Goal: Transaction & Acquisition: Purchase product/service

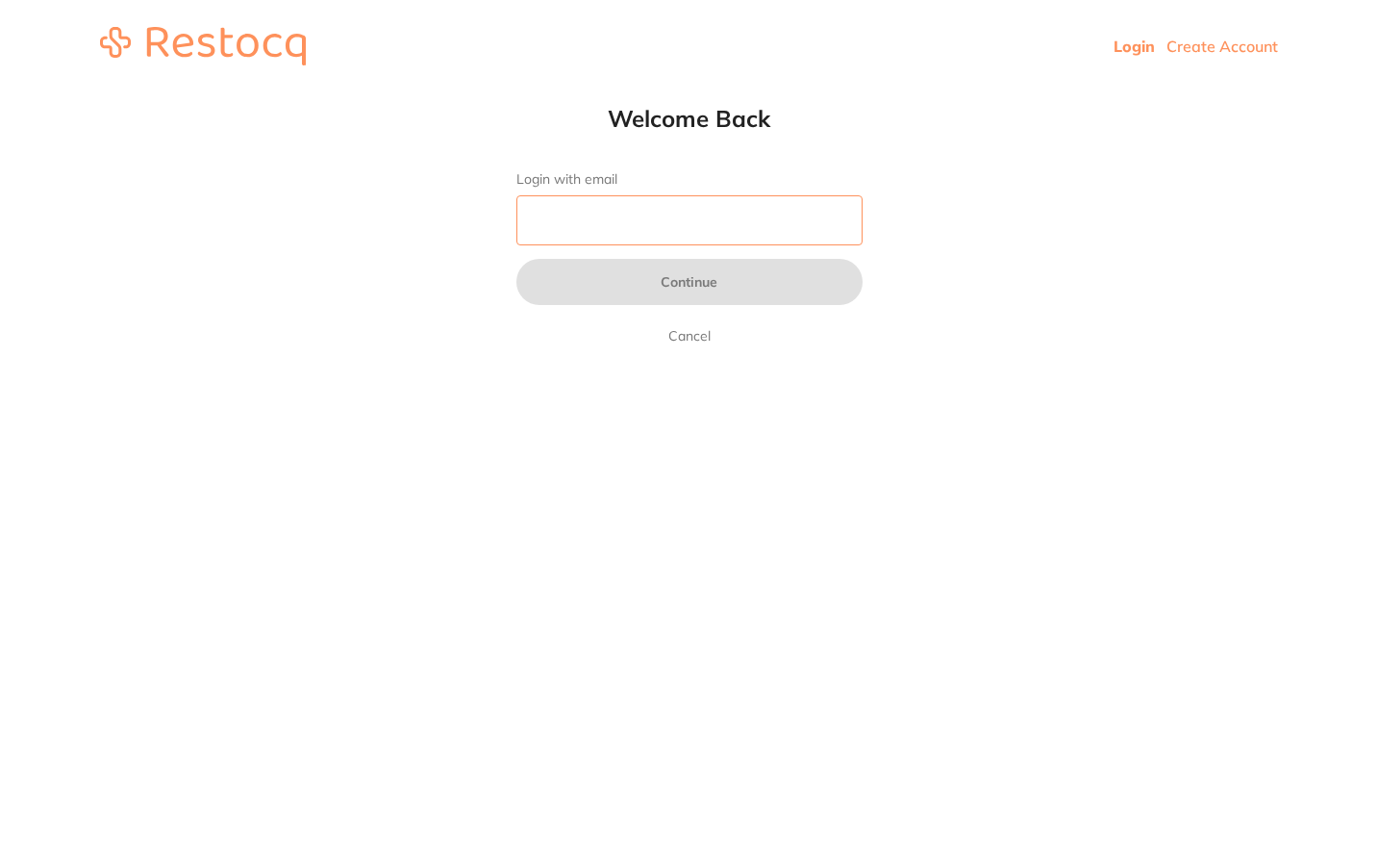
click at [647, 210] on input "Login with email" at bounding box center [690, 221] width 346 height 50
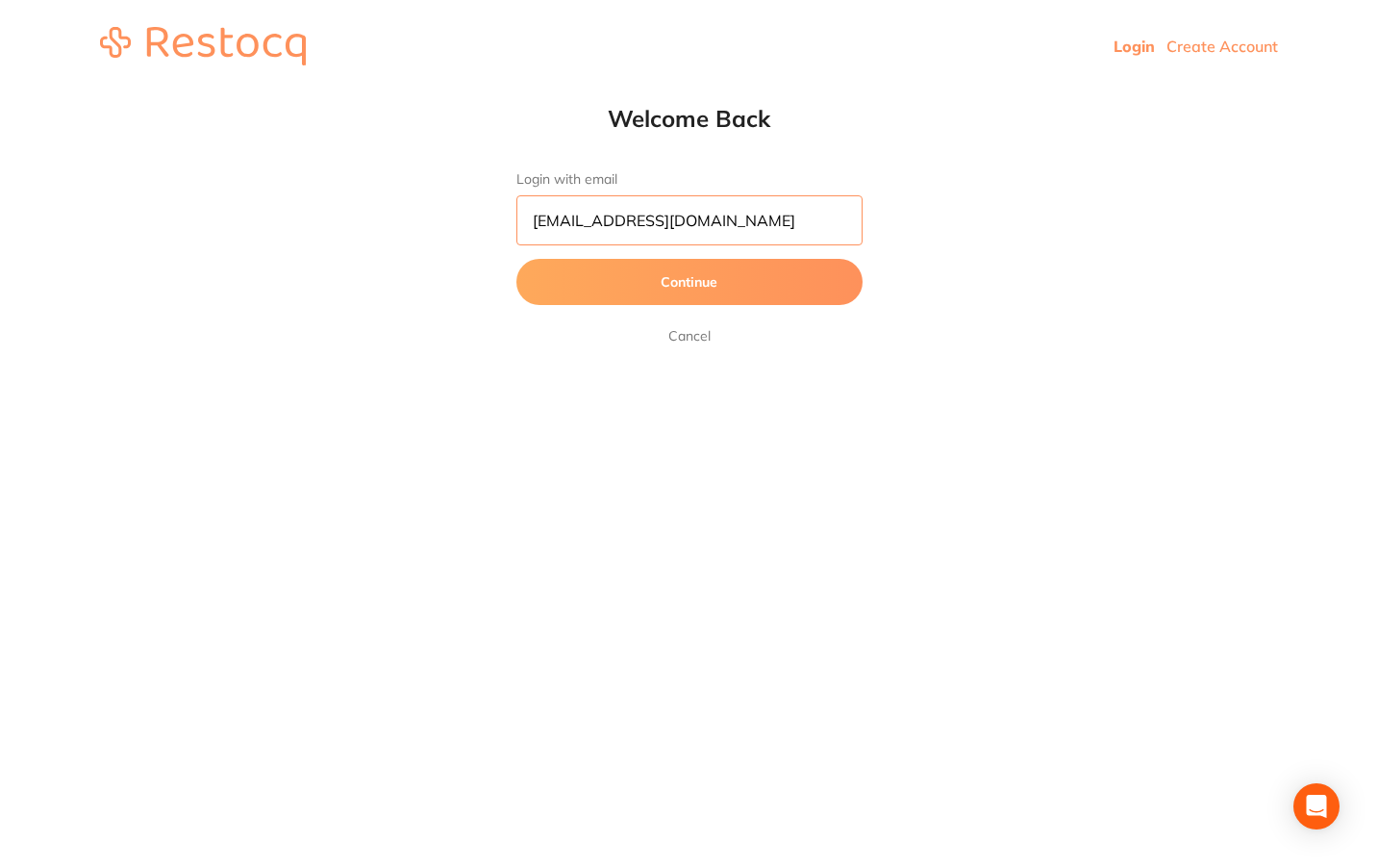
scroll to position [0, 6]
type input "[EMAIL_ADDRESS][DOMAIN_NAME]"
click at [517, 258] on button "Continue" at bounding box center [690, 282] width 346 height 46
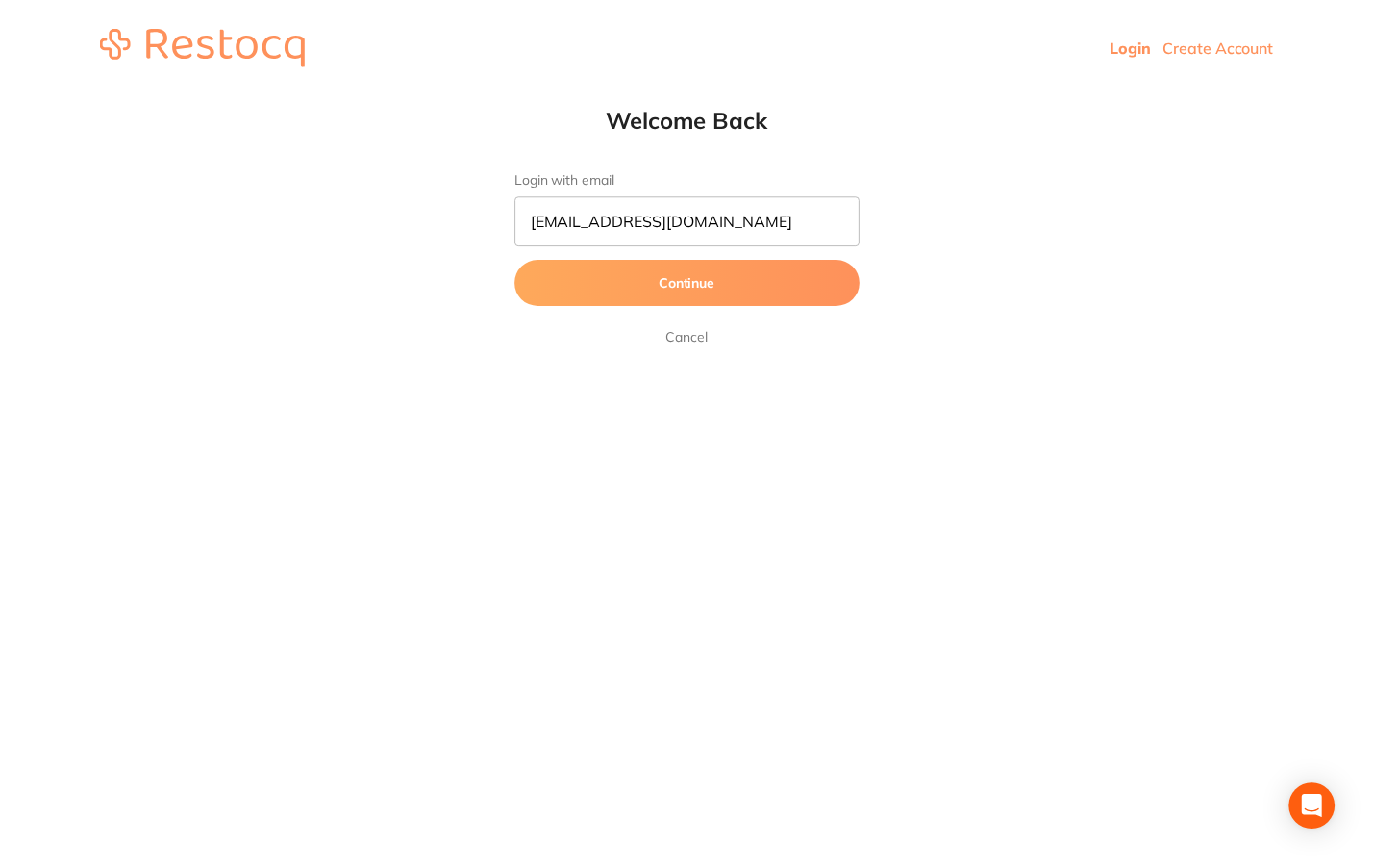
scroll to position [0, 0]
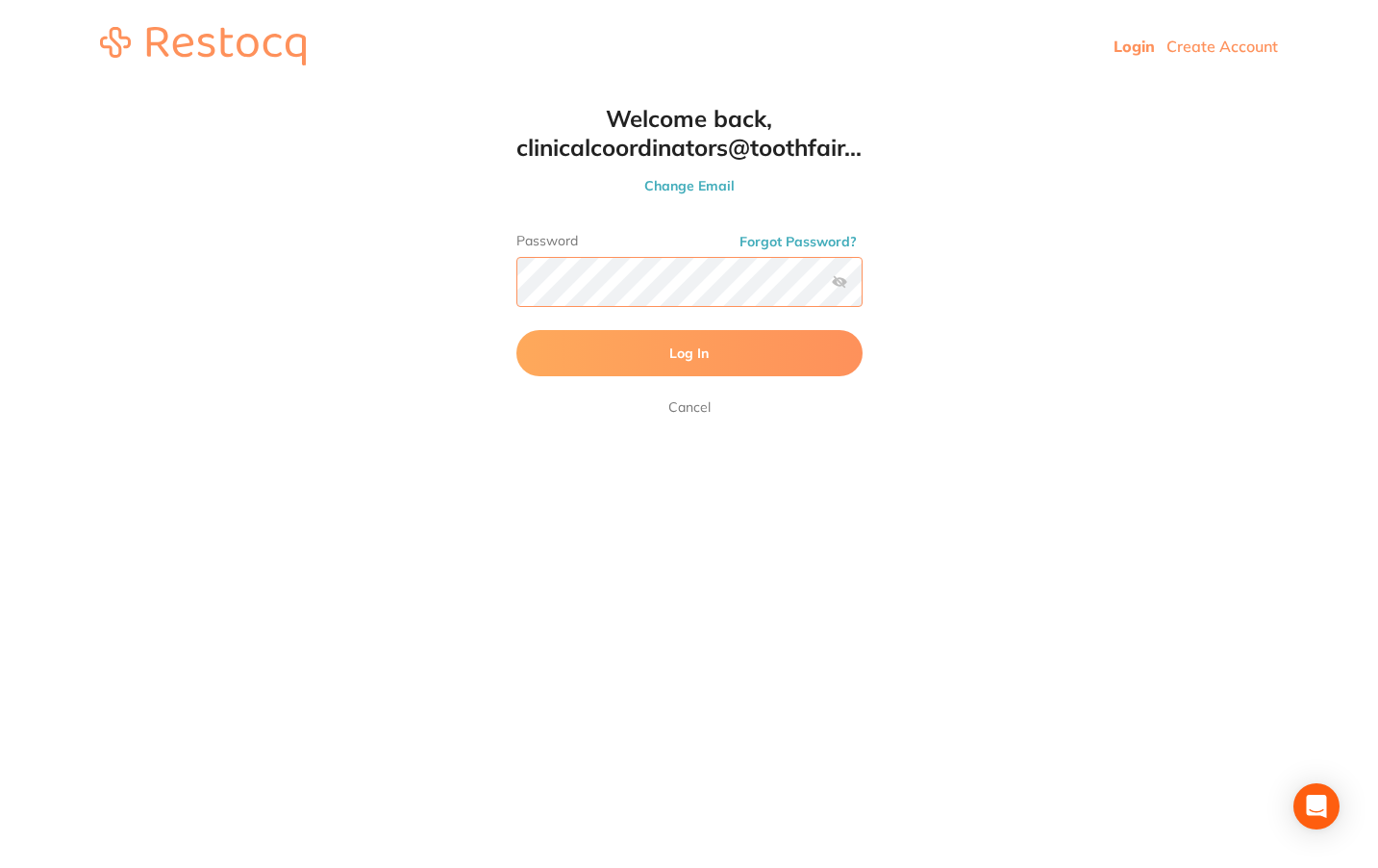
click at [517, 330] on button "Log In" at bounding box center [690, 353] width 346 height 46
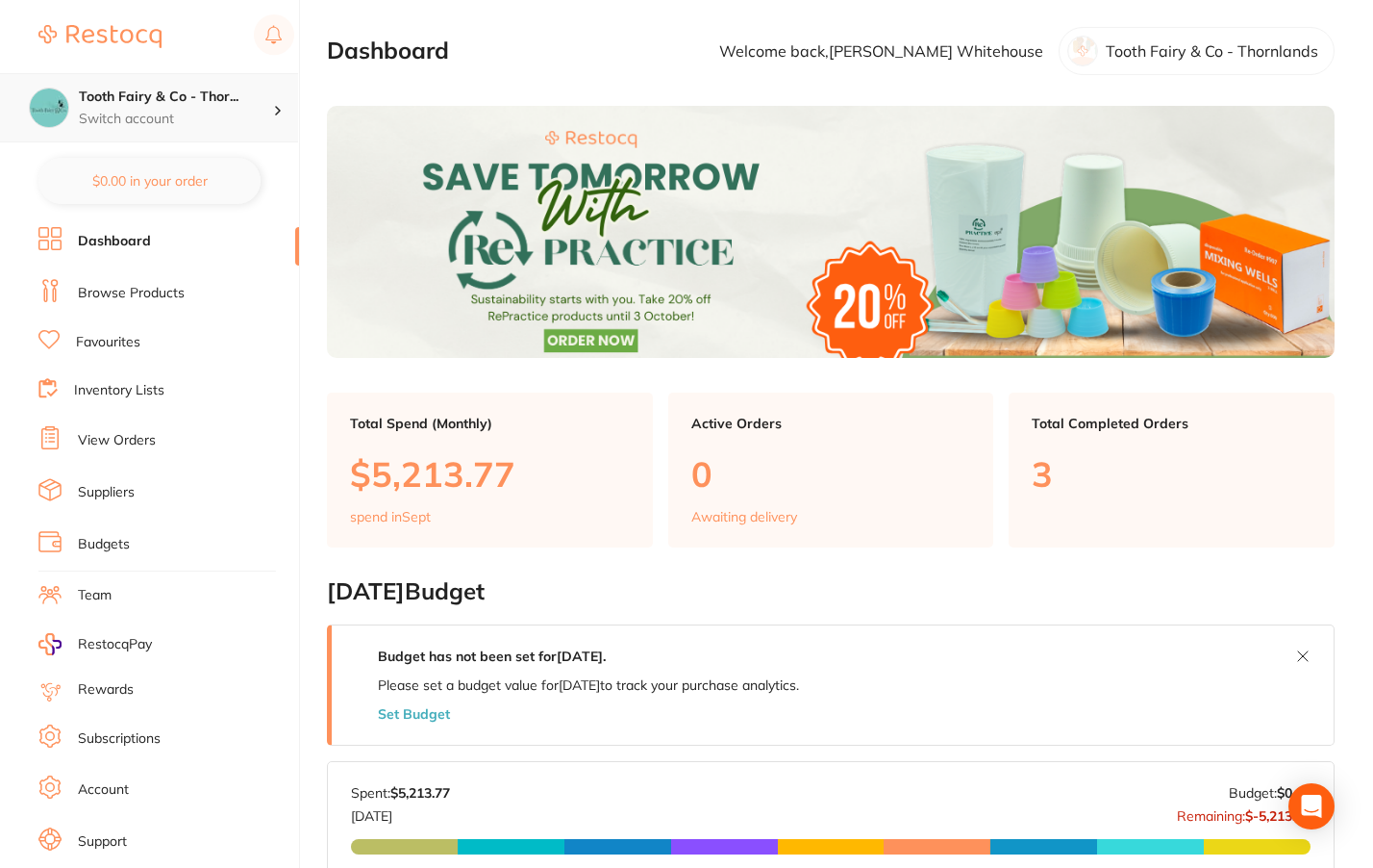
click at [201, 112] on p "Switch account" at bounding box center [176, 119] width 194 height 19
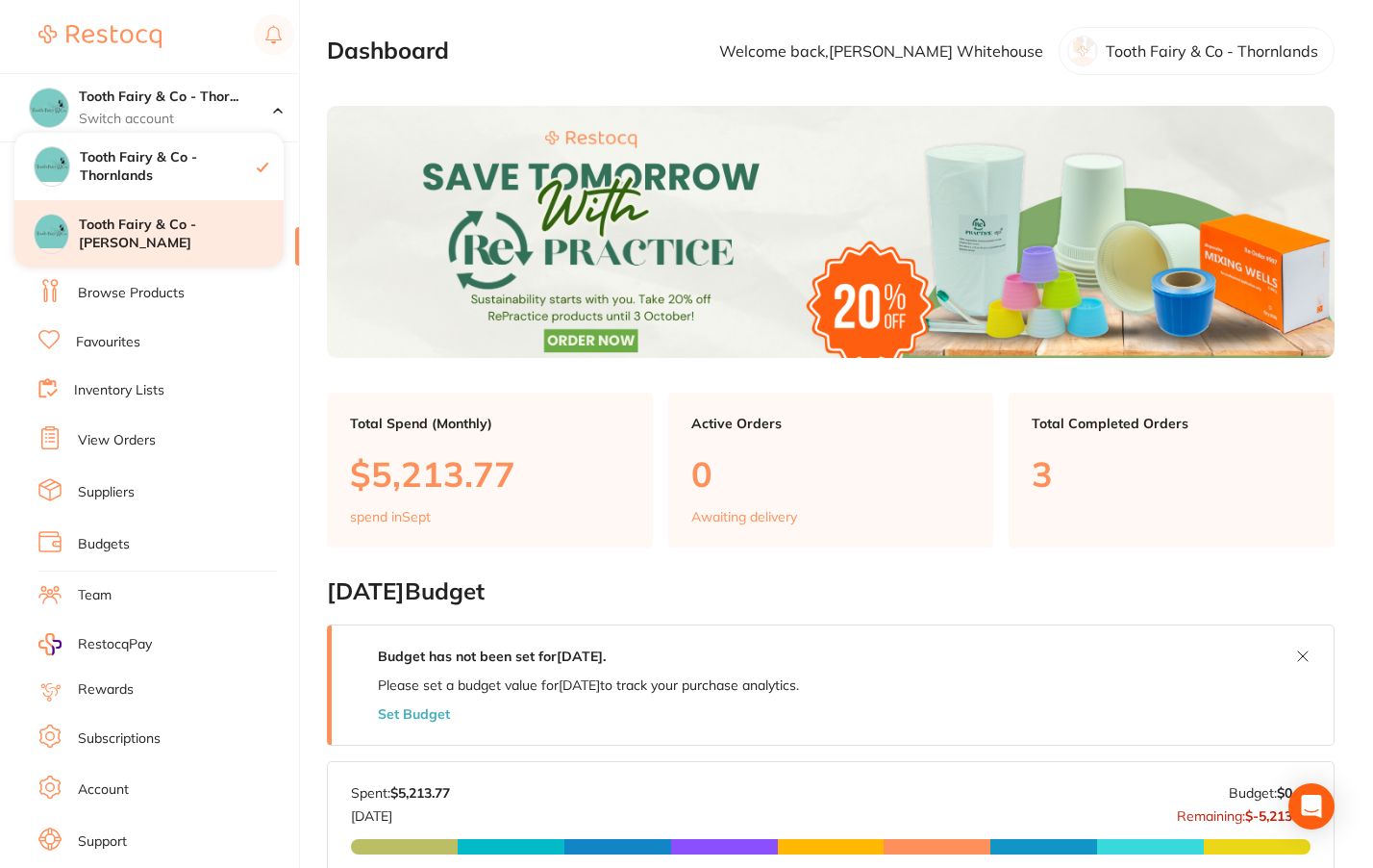
click at [177, 239] on h4 "Tooth Fairy & Co - [PERSON_NAME]" at bounding box center [182, 234] width 205 height 38
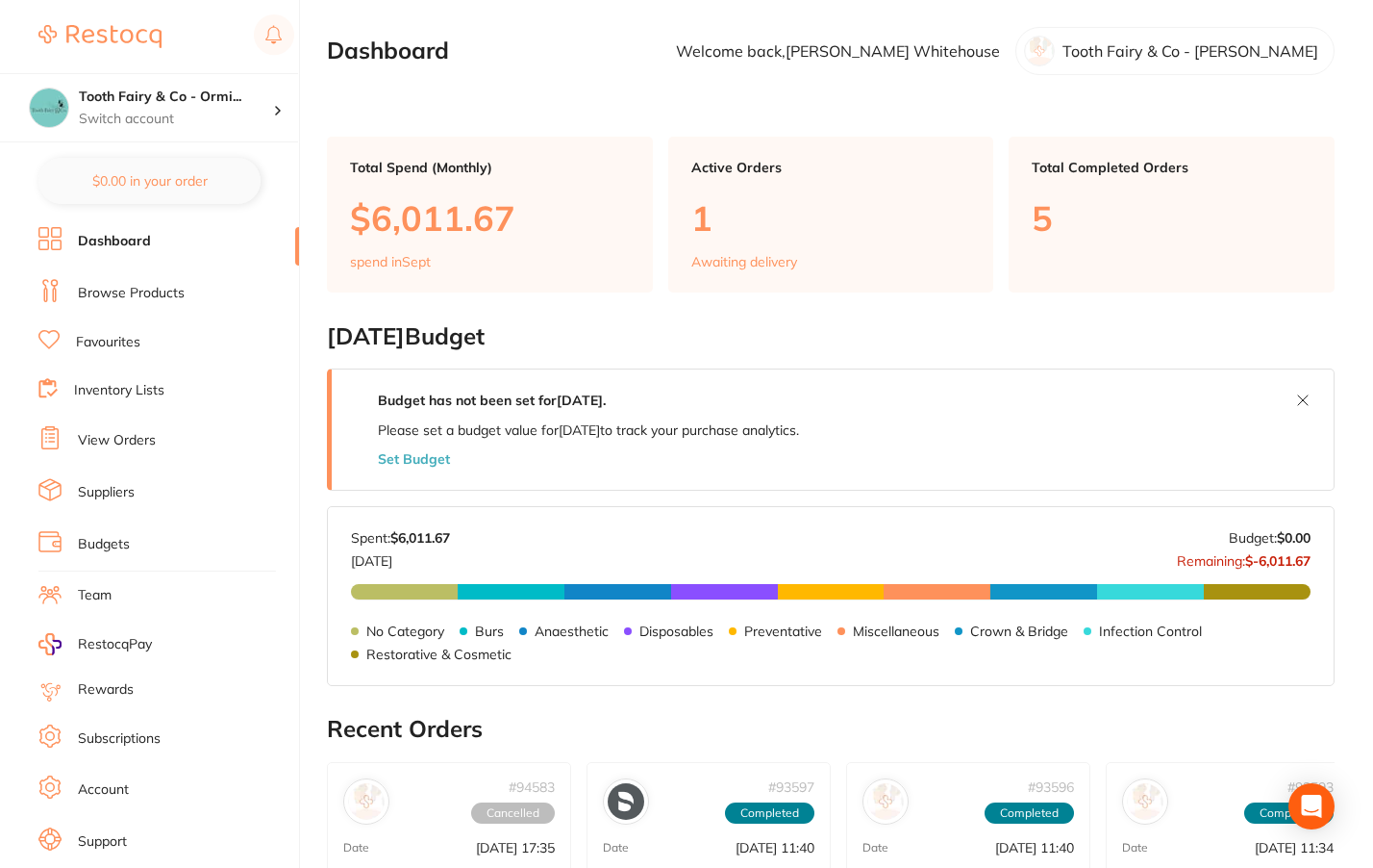
click at [131, 343] on link "Favourites" at bounding box center [108, 343] width 65 height 19
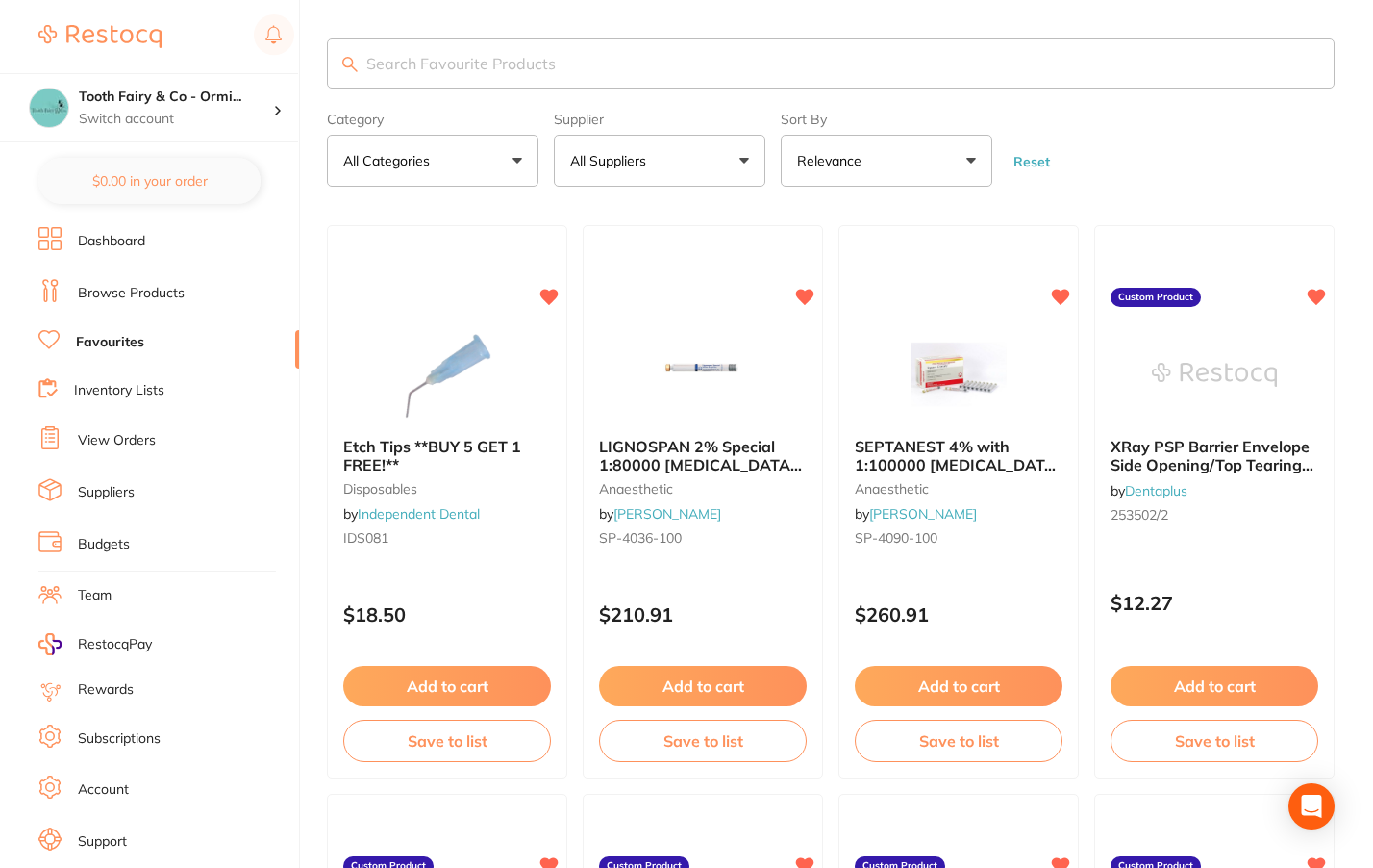
click at [662, 72] on input "search" at bounding box center [831, 64] width 1008 height 50
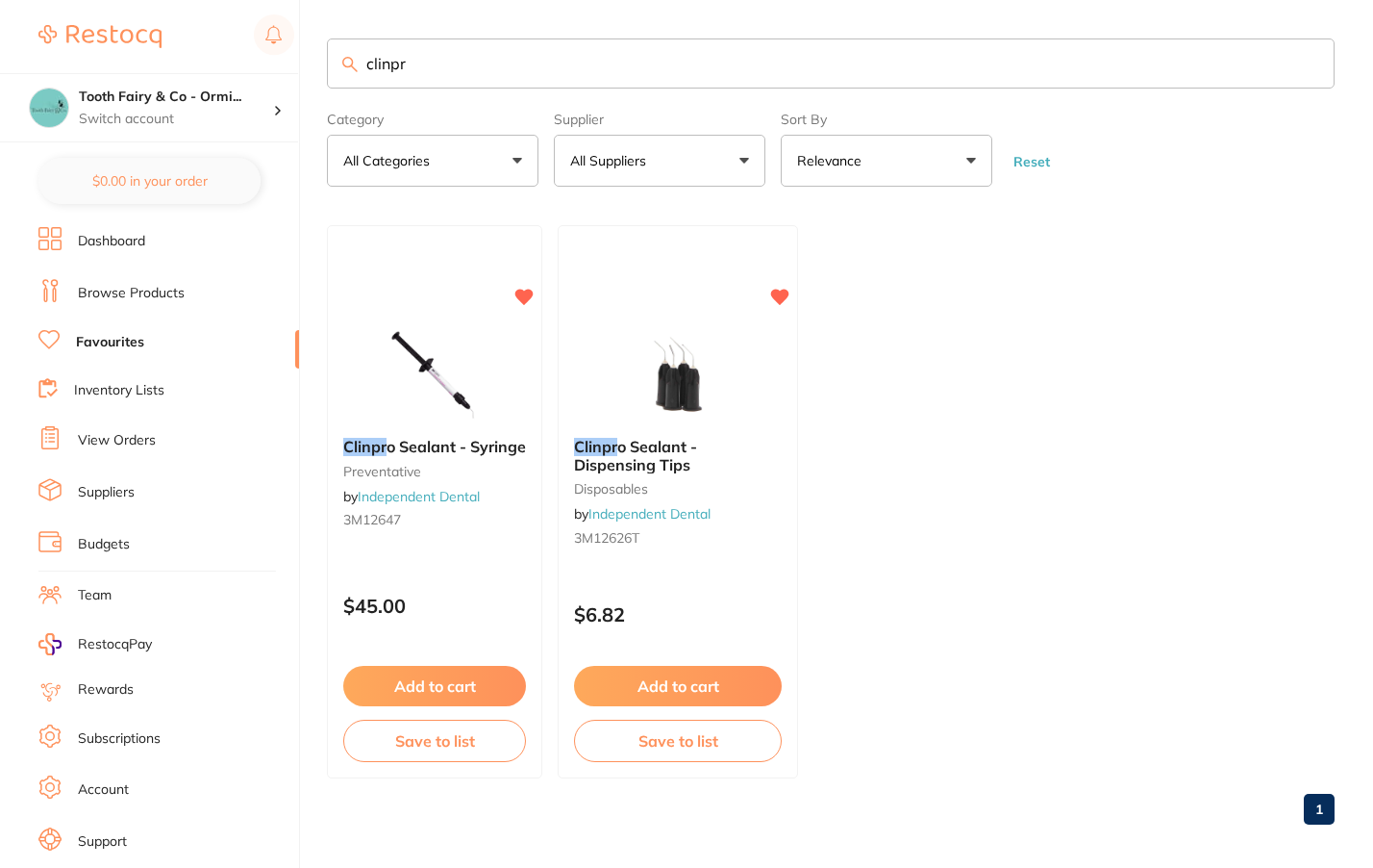
type input "clinpr"
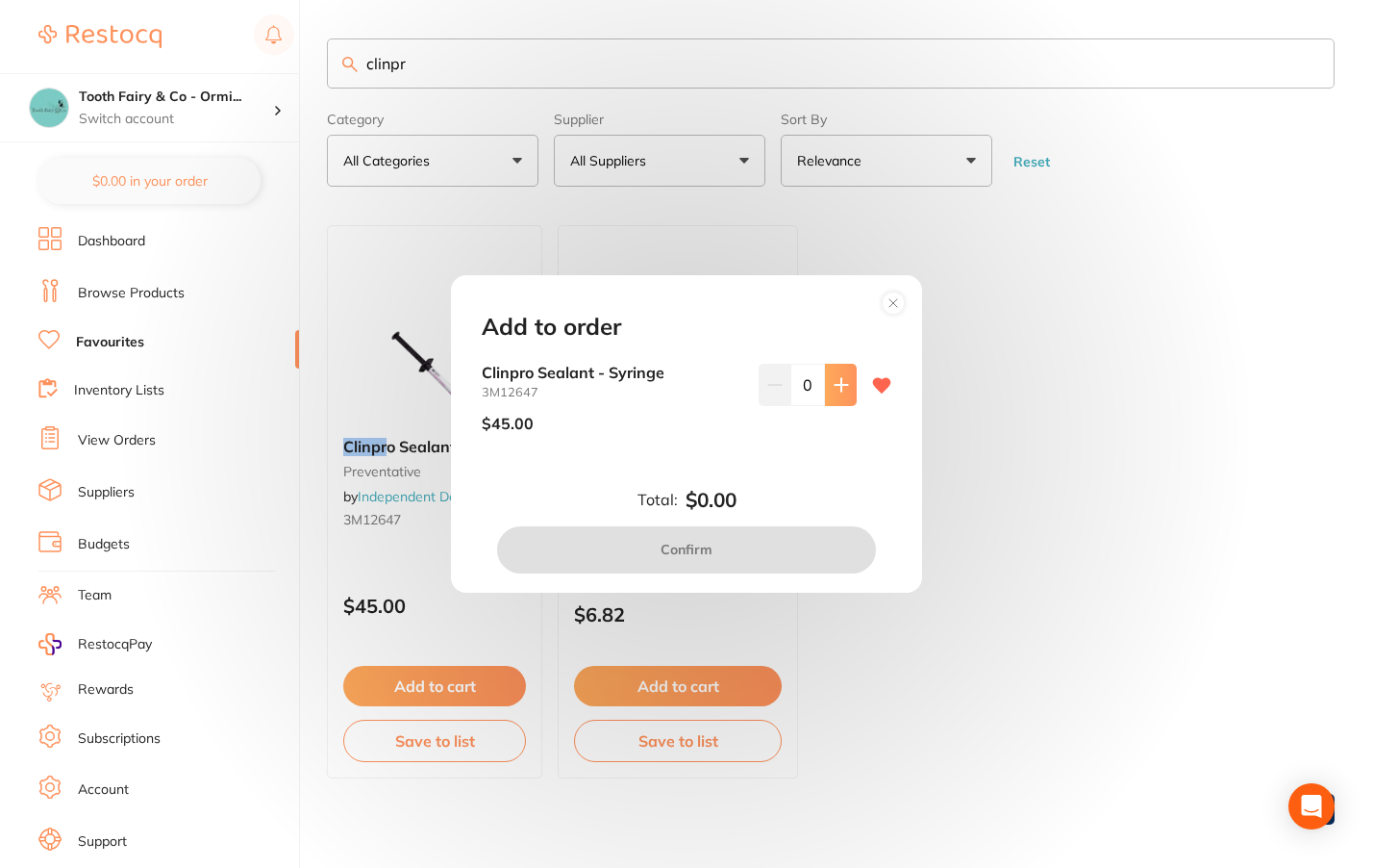
click at [836, 385] on icon at bounding box center [841, 385] width 13 height 13
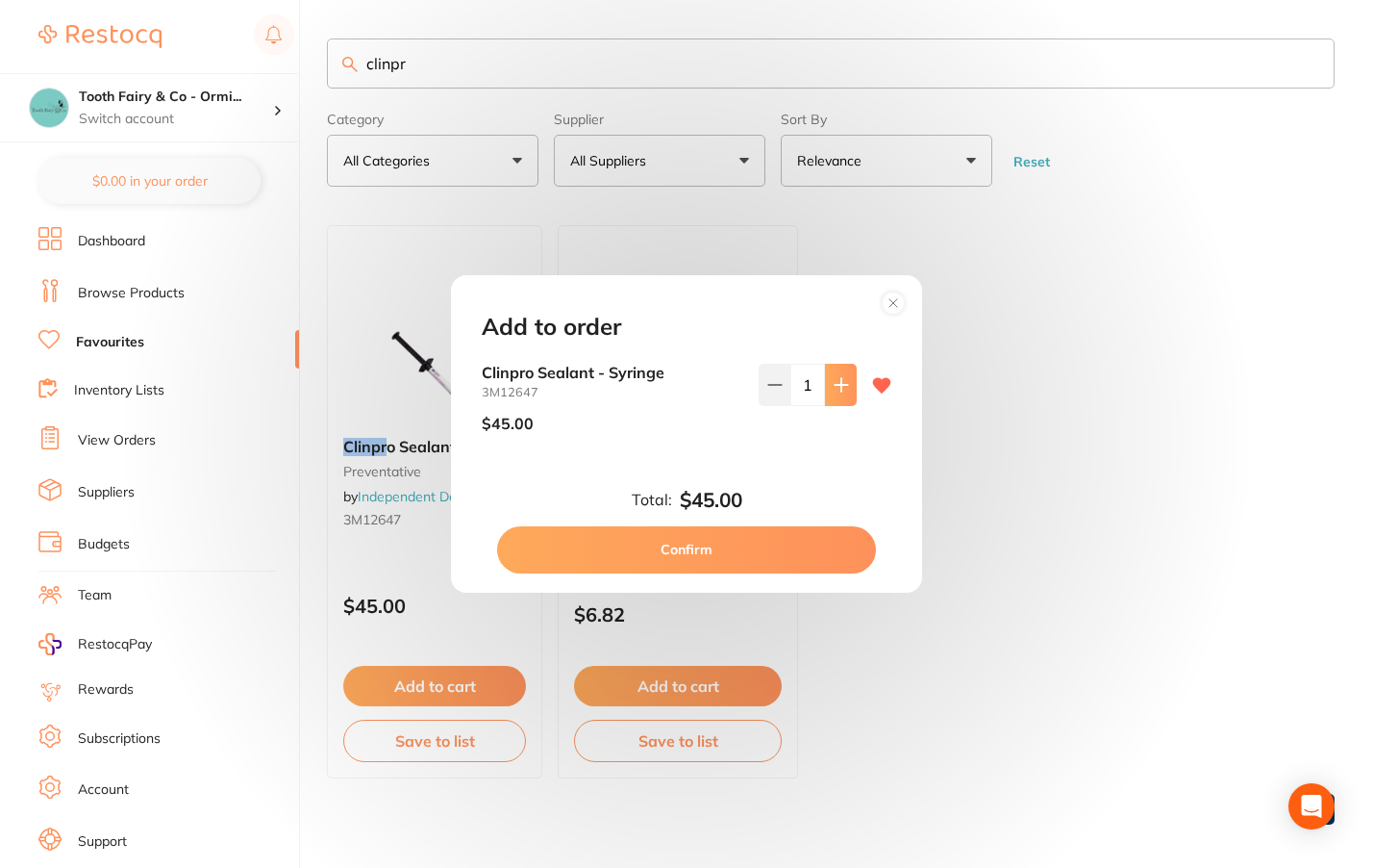
click at [836, 385] on icon at bounding box center [841, 385] width 13 height 13
type input "2"
click at [694, 546] on button "Confirm" at bounding box center [687, 550] width 379 height 46
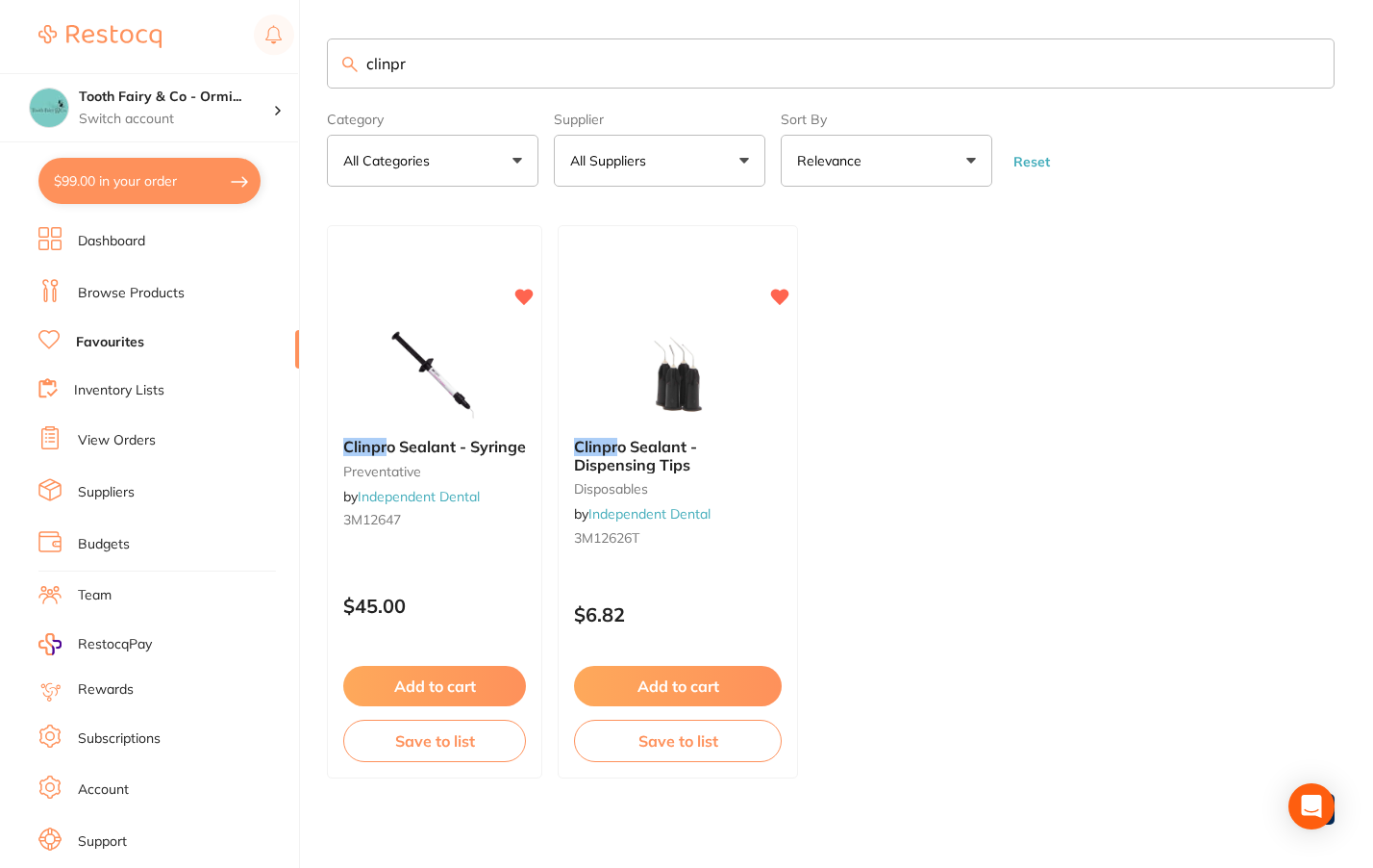
checkbox input "false"
drag, startPoint x: 447, startPoint y: 64, endPoint x: 227, endPoint y: 67, distance: 220.0
click at [227, 67] on div "$99.00 Tooth Fairy & Co - Ormi... Switch account Tooth Fairy & Co - Thornlands …" at bounding box center [686, 434] width 1373 height 868
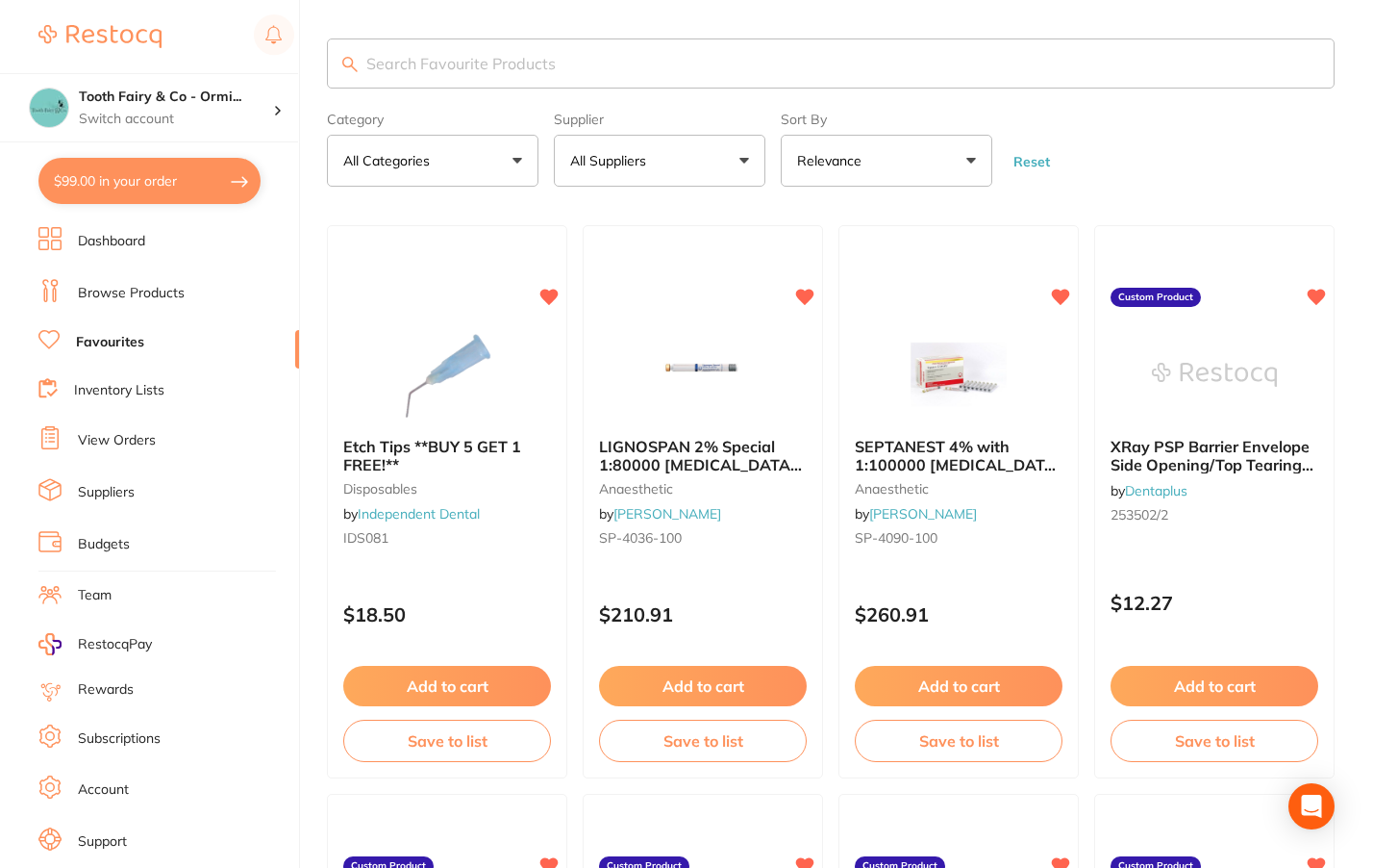
click at [134, 292] on link "Browse Products" at bounding box center [132, 293] width 106 height 19
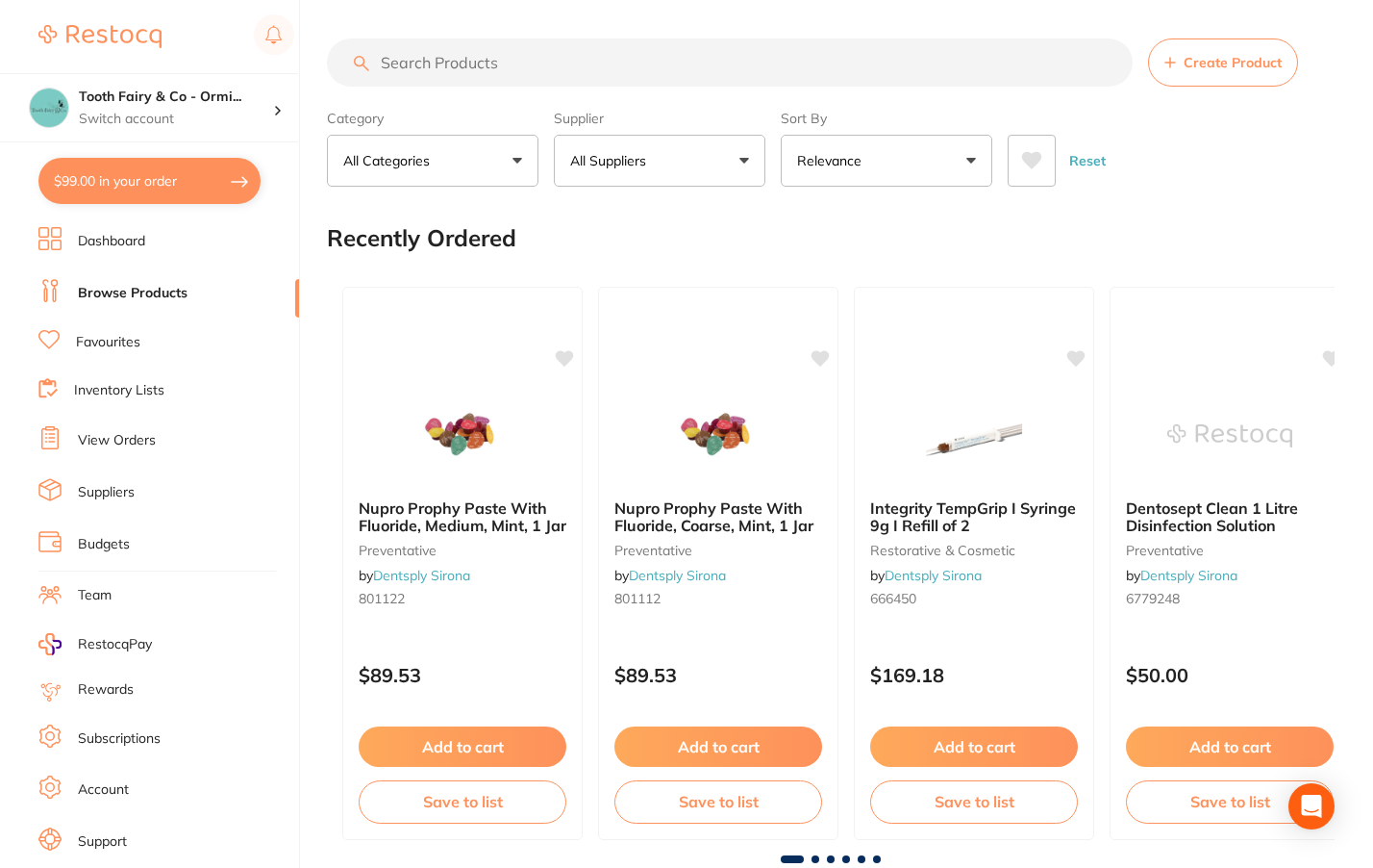
click at [753, 160] on button "All Suppliers" at bounding box center [660, 161] width 212 height 52
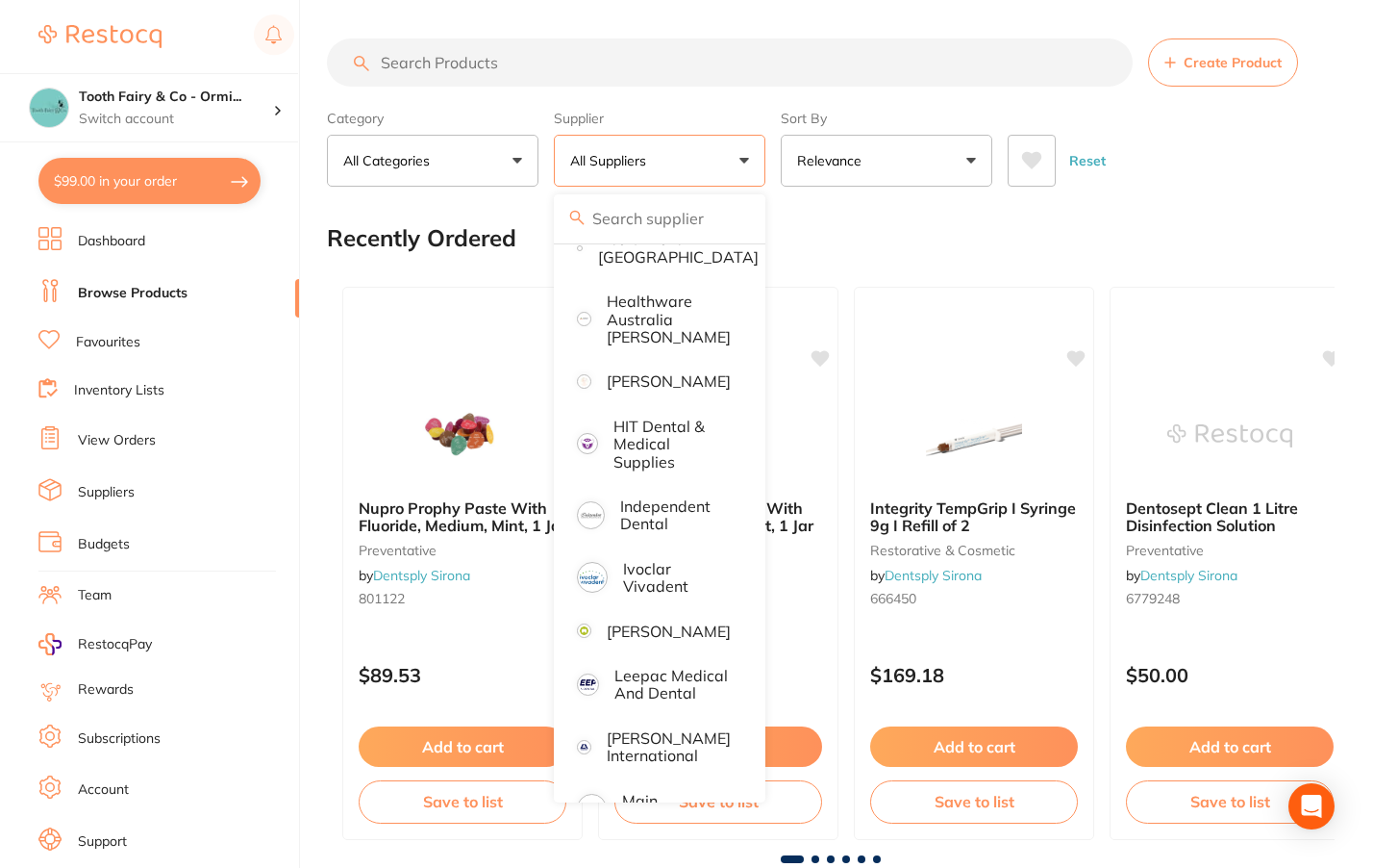
scroll to position [1058, 0]
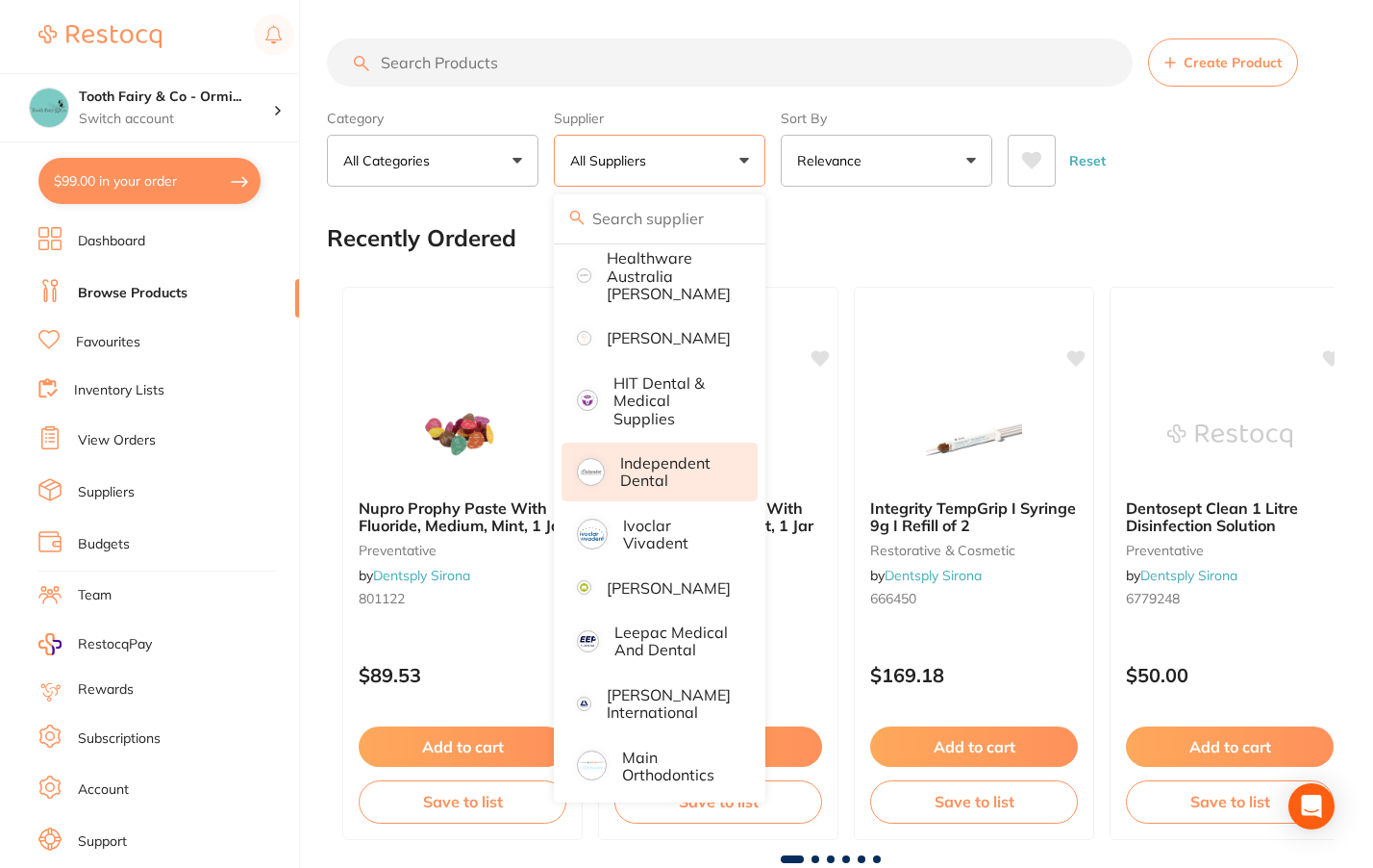
click at [660, 490] on p "Independent Dental" at bounding box center [675, 471] width 110 height 36
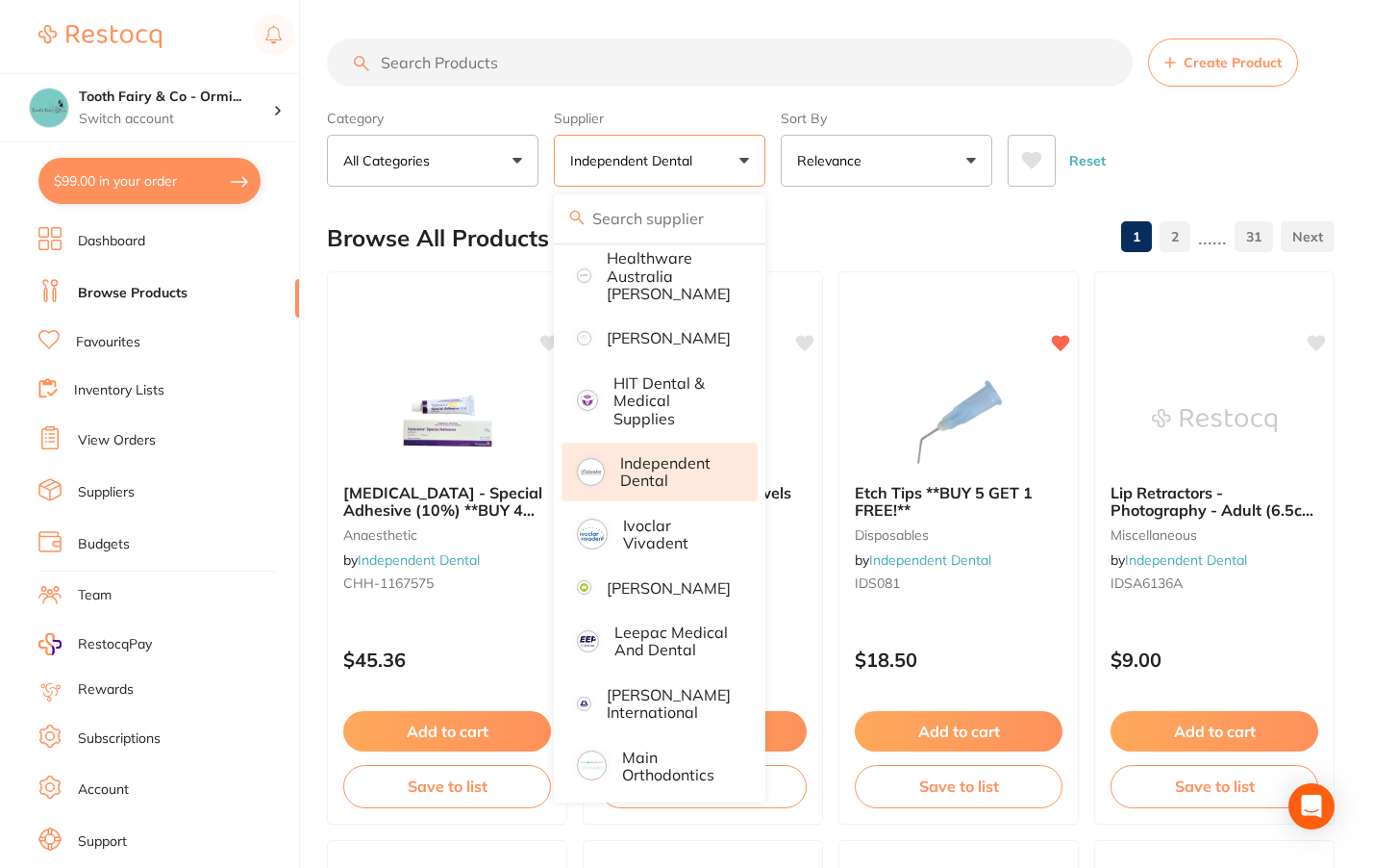
click at [488, 70] on input "search" at bounding box center [730, 63] width 806 height 48
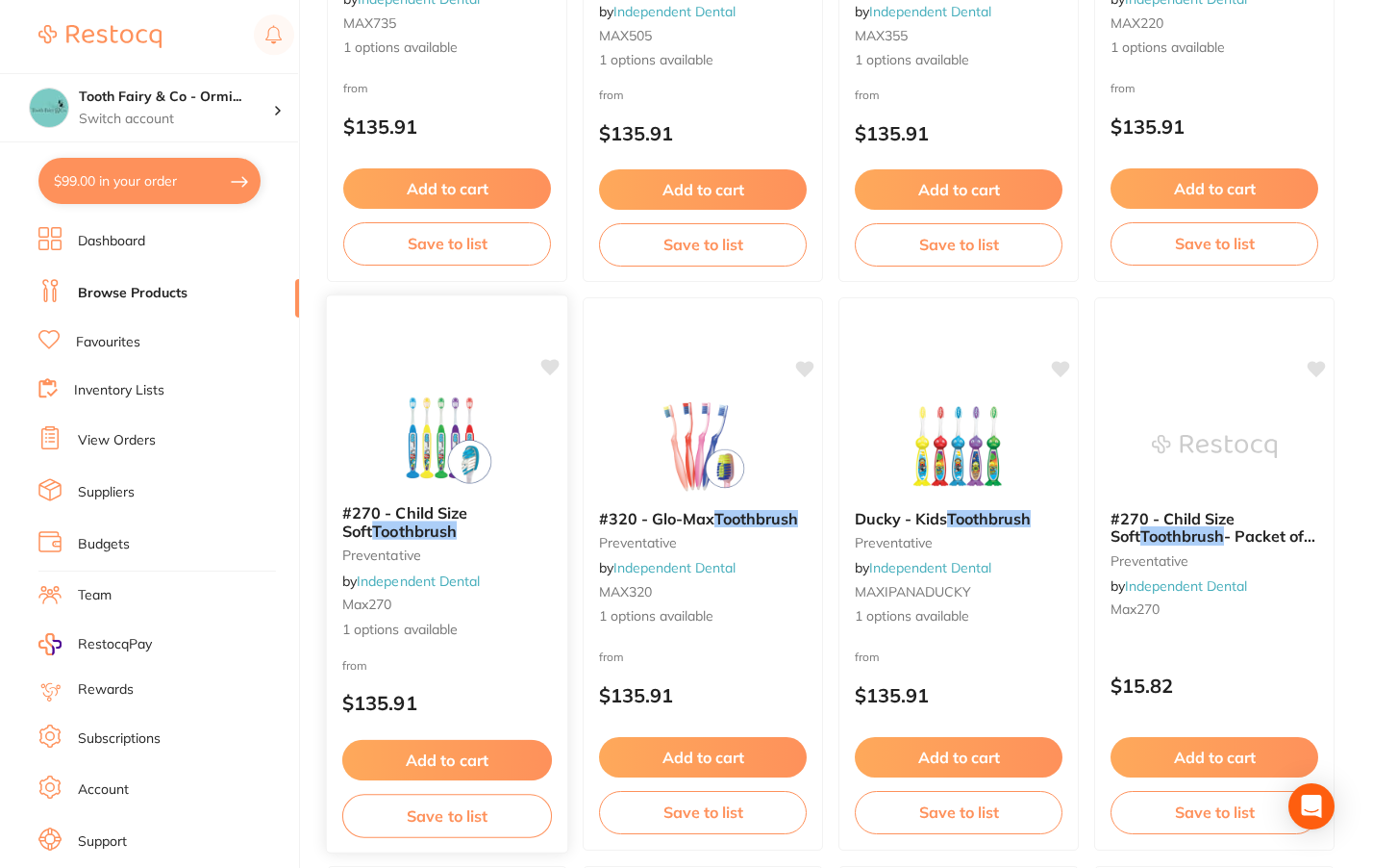
scroll to position [577, 0]
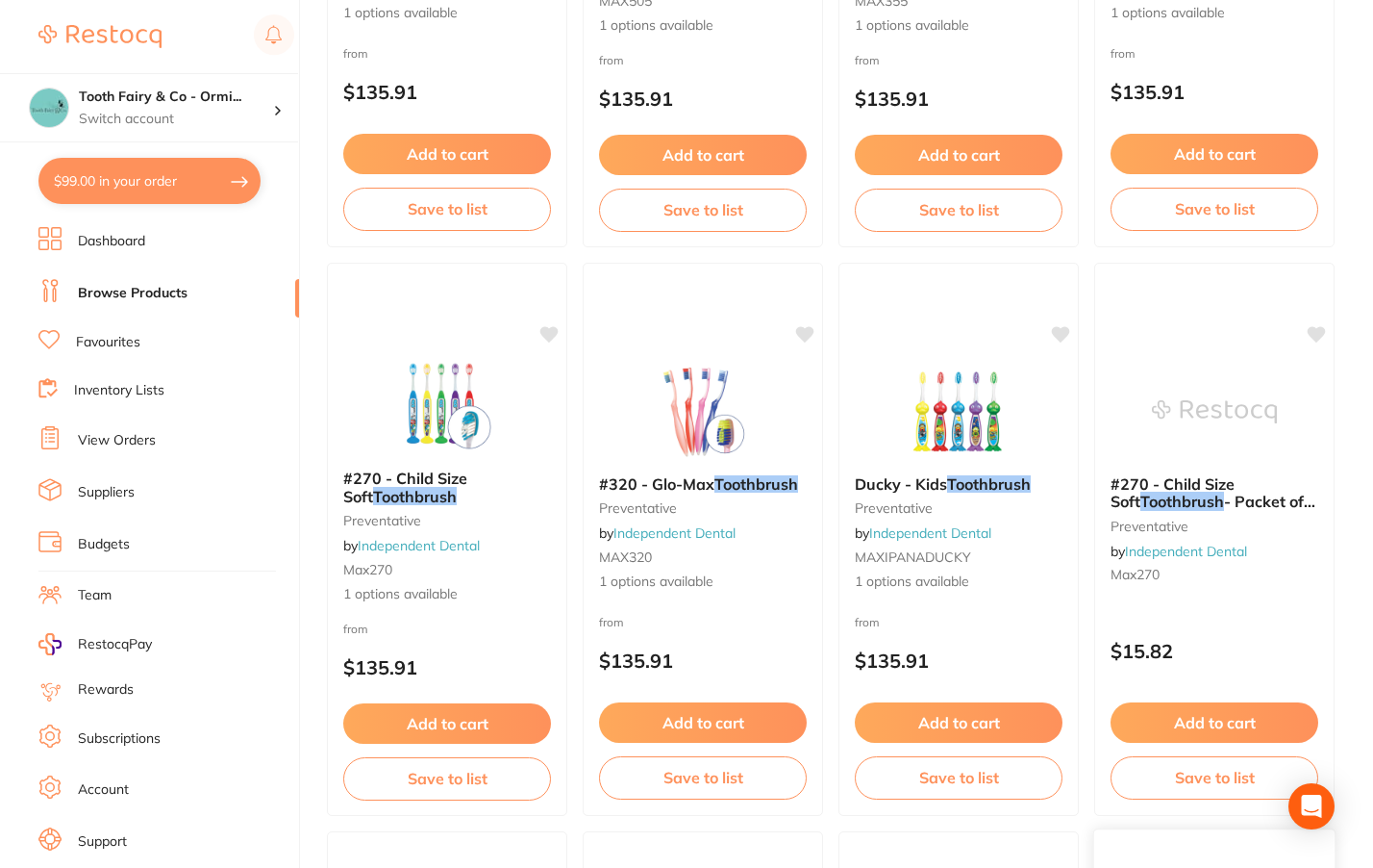
type input "toothbrush"
click at [960, 714] on button "Add to cart" at bounding box center [959, 725] width 210 height 42
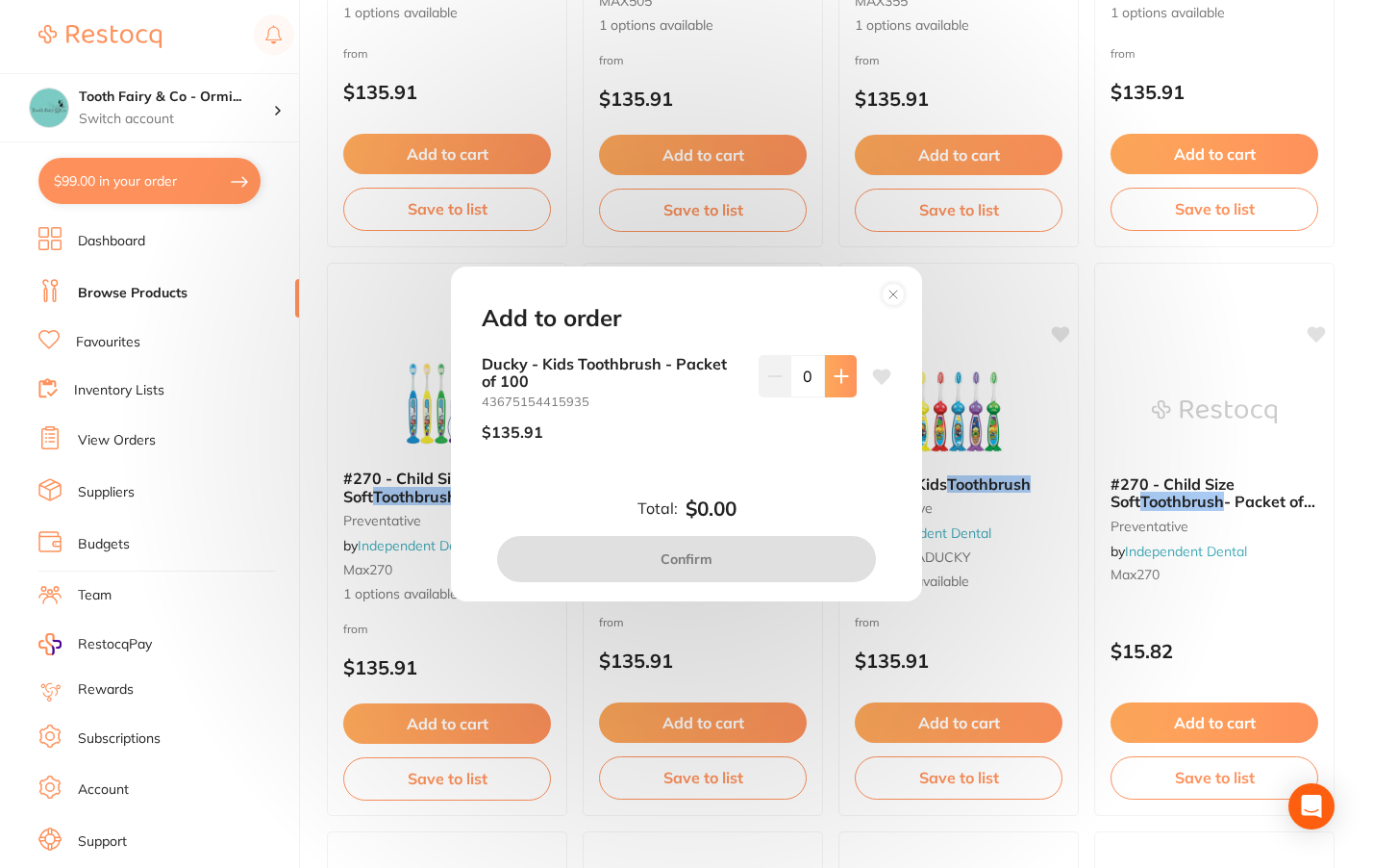
click at [834, 374] on icon at bounding box center [842, 376] width 15 height 15
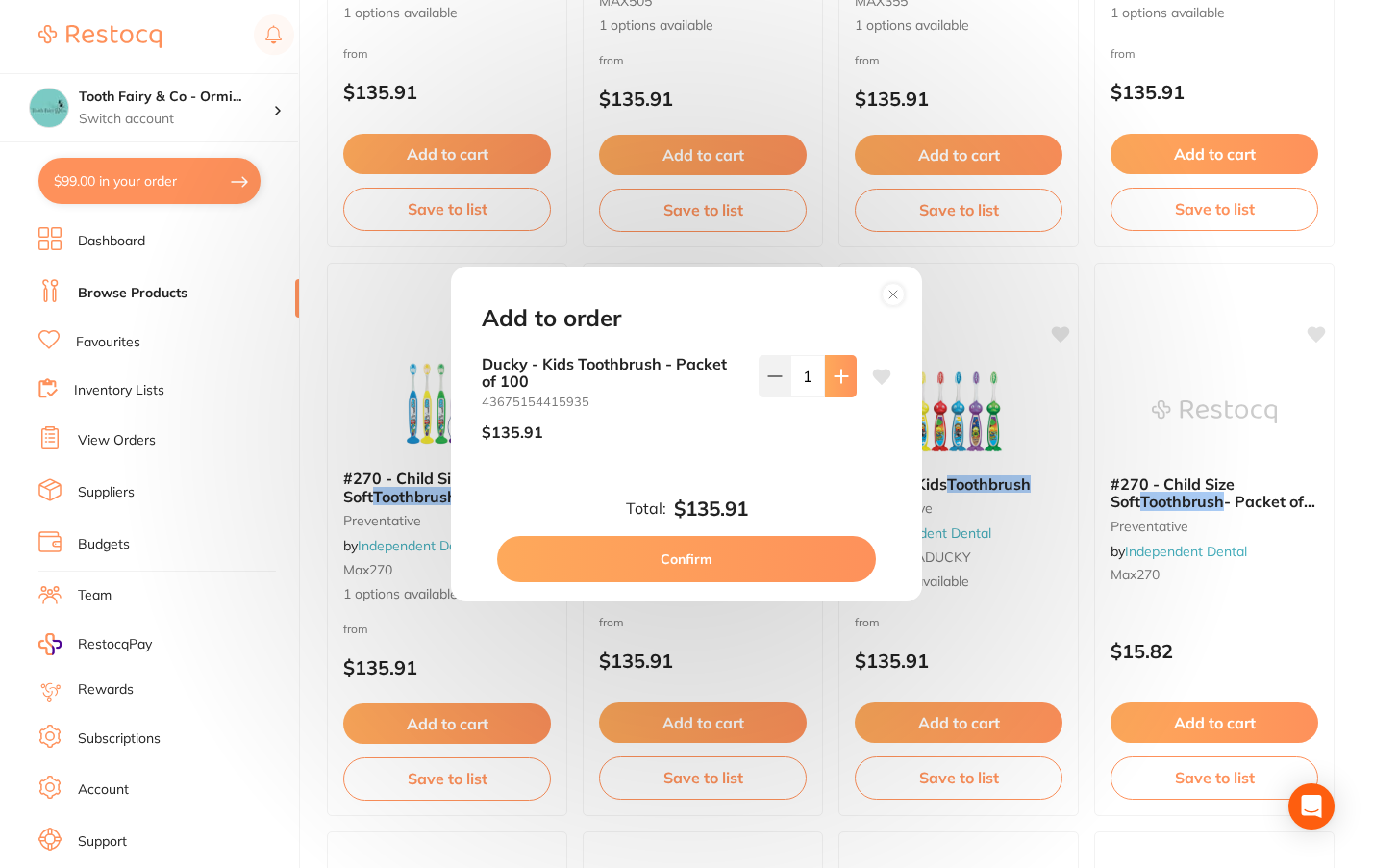
click at [834, 379] on icon at bounding box center [842, 376] width 15 height 15
type input "2"
click at [748, 558] on button "Confirm" at bounding box center [687, 559] width 379 height 46
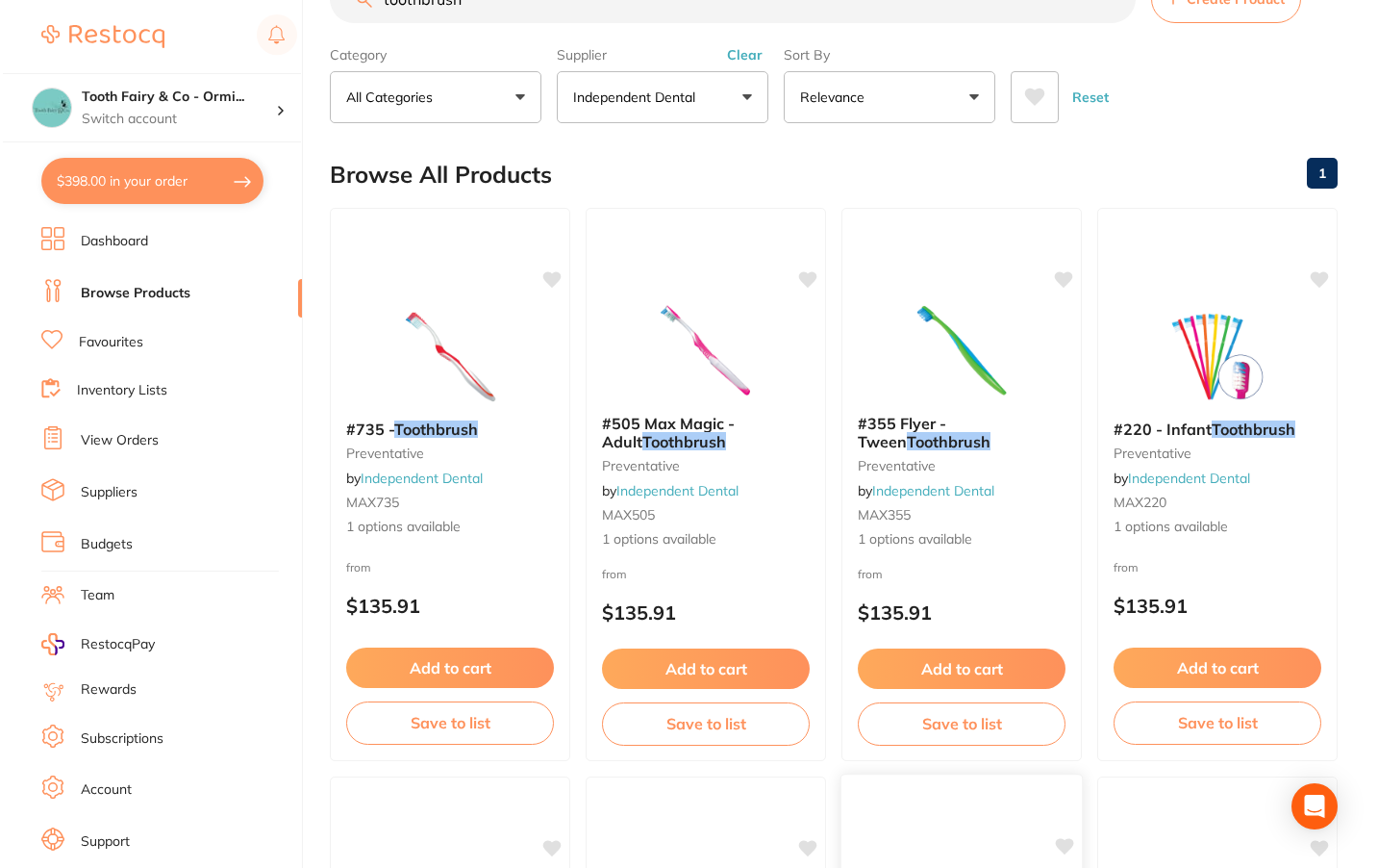
scroll to position [0, 0]
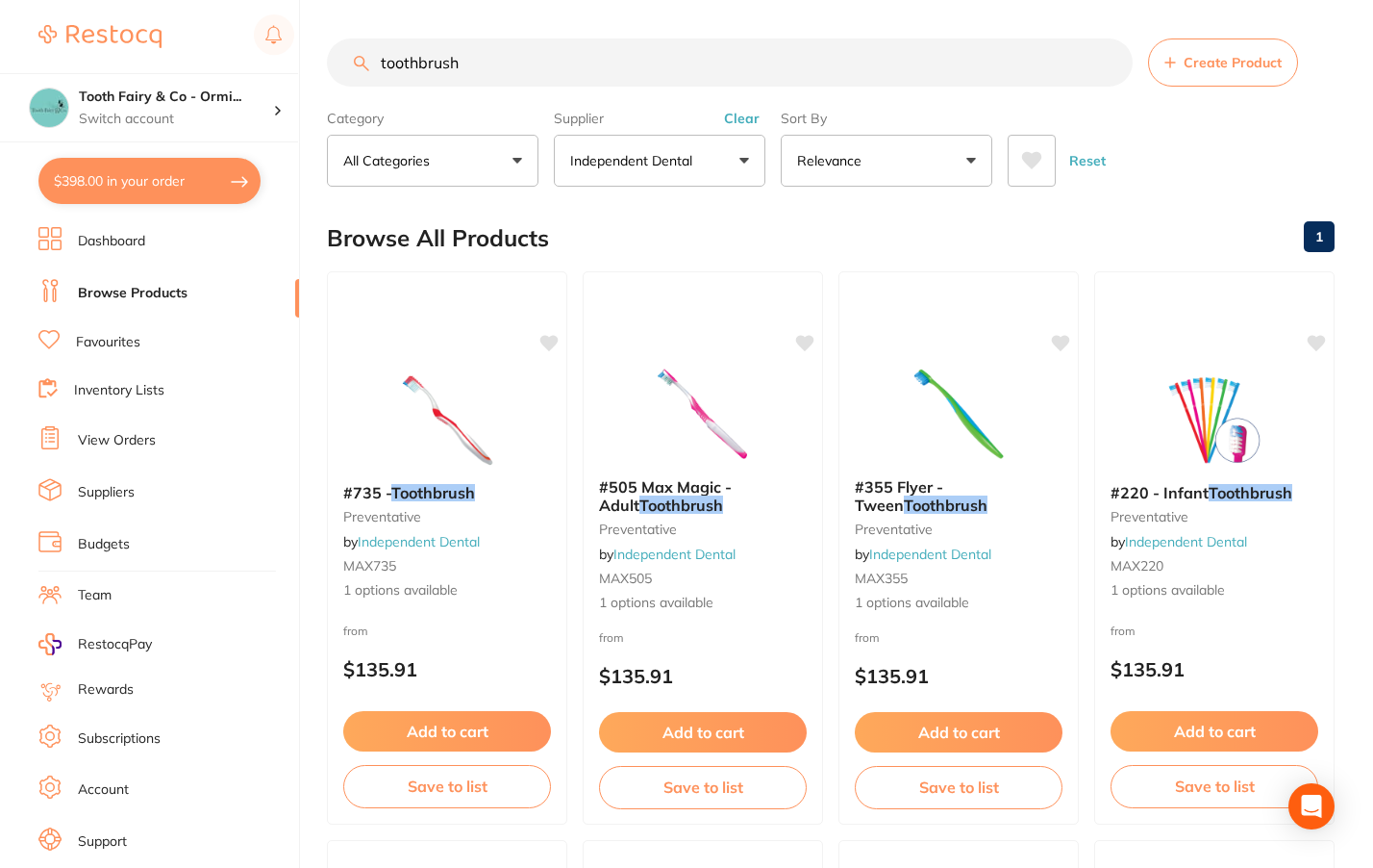
click at [168, 177] on button "$398.00 in your order" at bounding box center [150, 181] width 223 height 46
checkbox input "true"
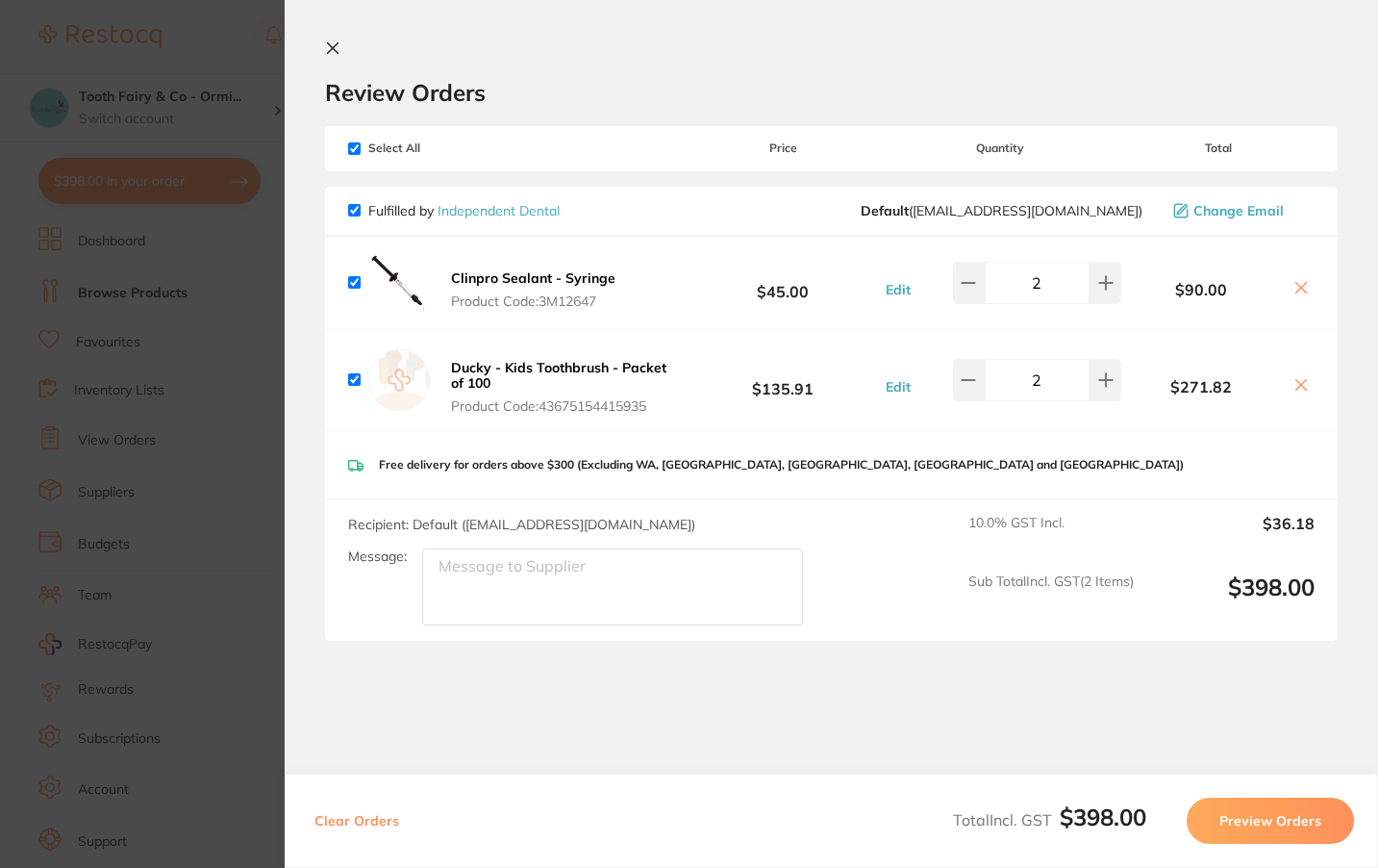
click at [1276, 823] on button "Preview Orders" at bounding box center [1271, 821] width 167 height 46
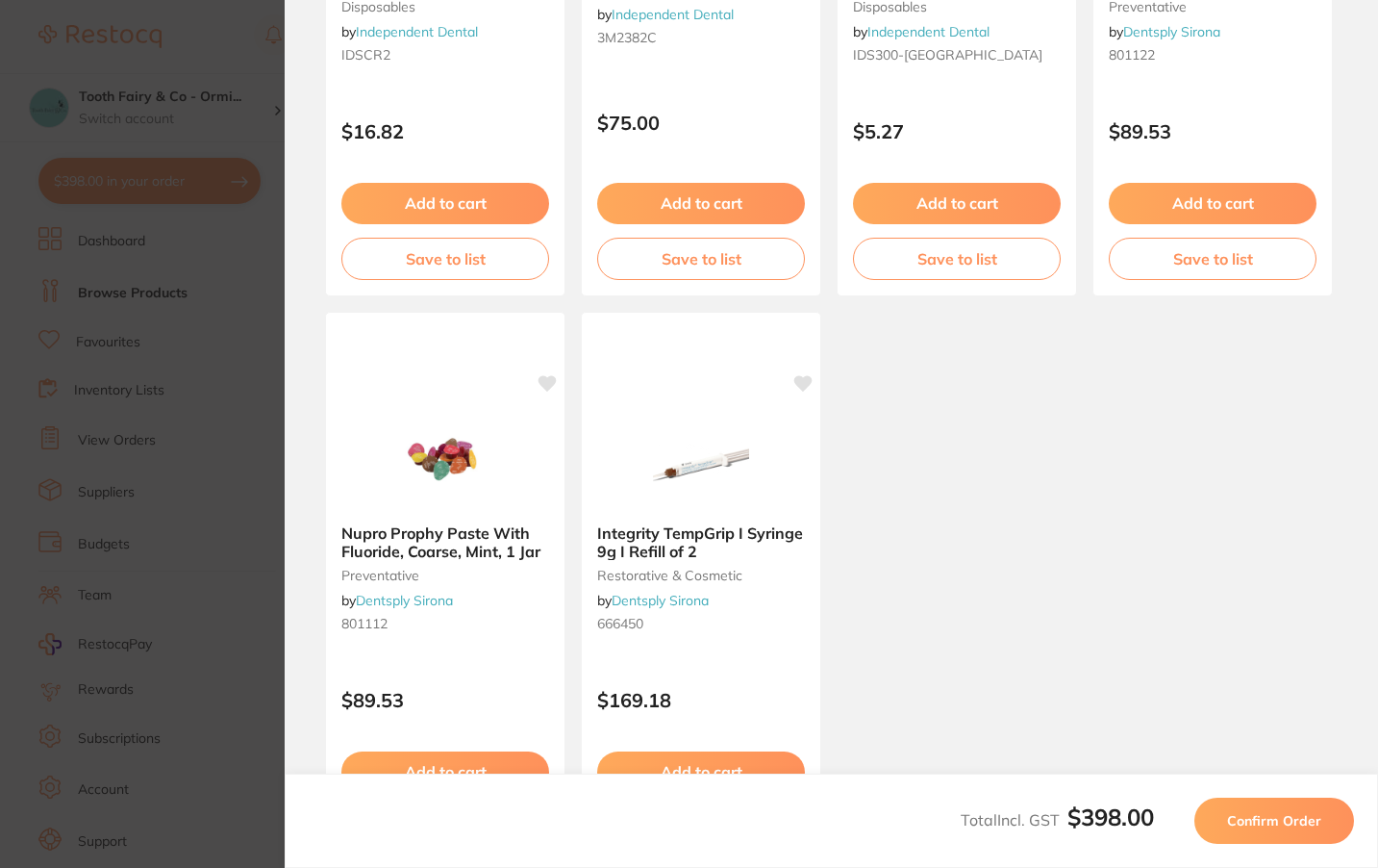
scroll to position [1122, 0]
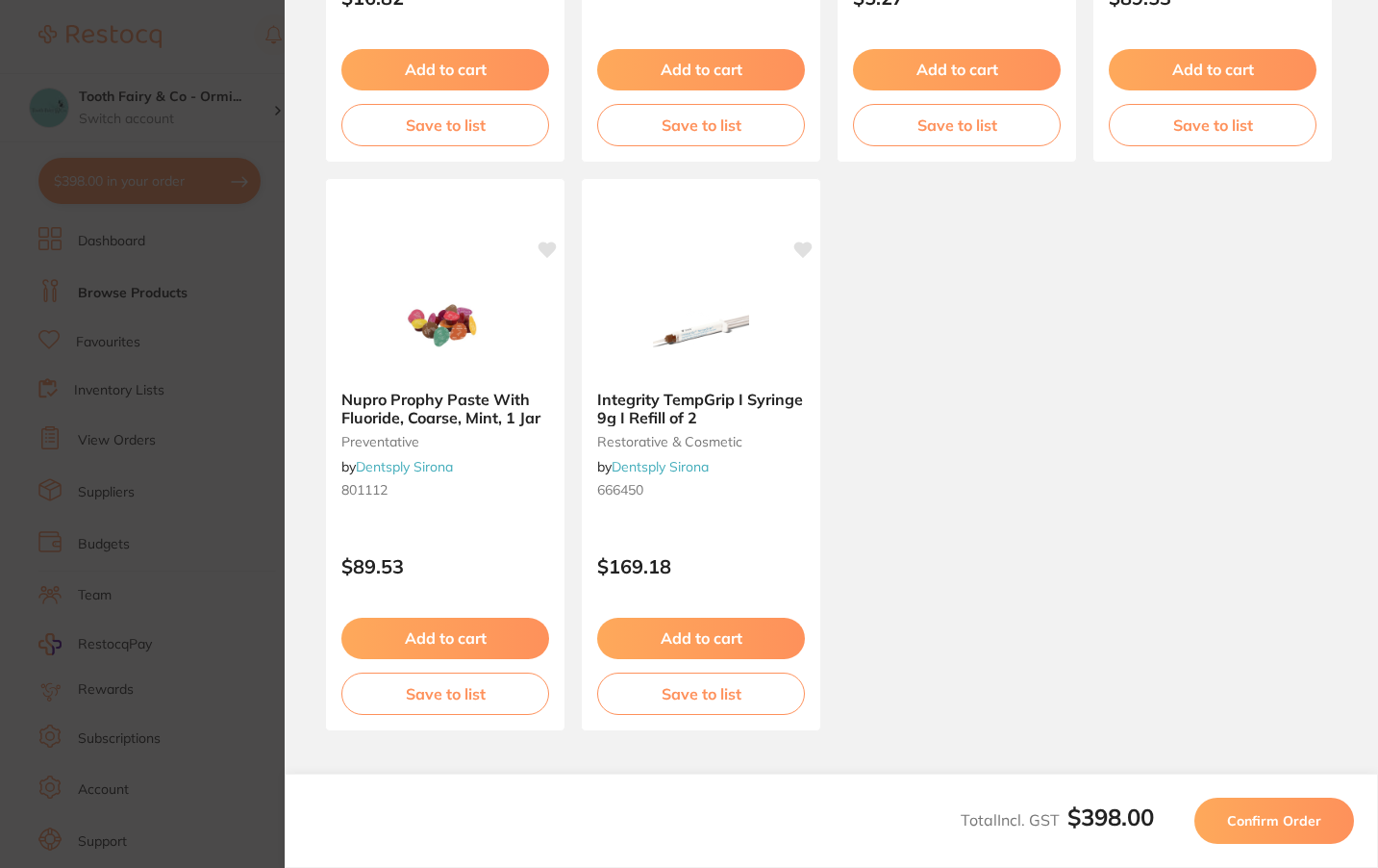
click at [1242, 817] on span "Confirm Order" at bounding box center [1273, 821] width 94 height 17
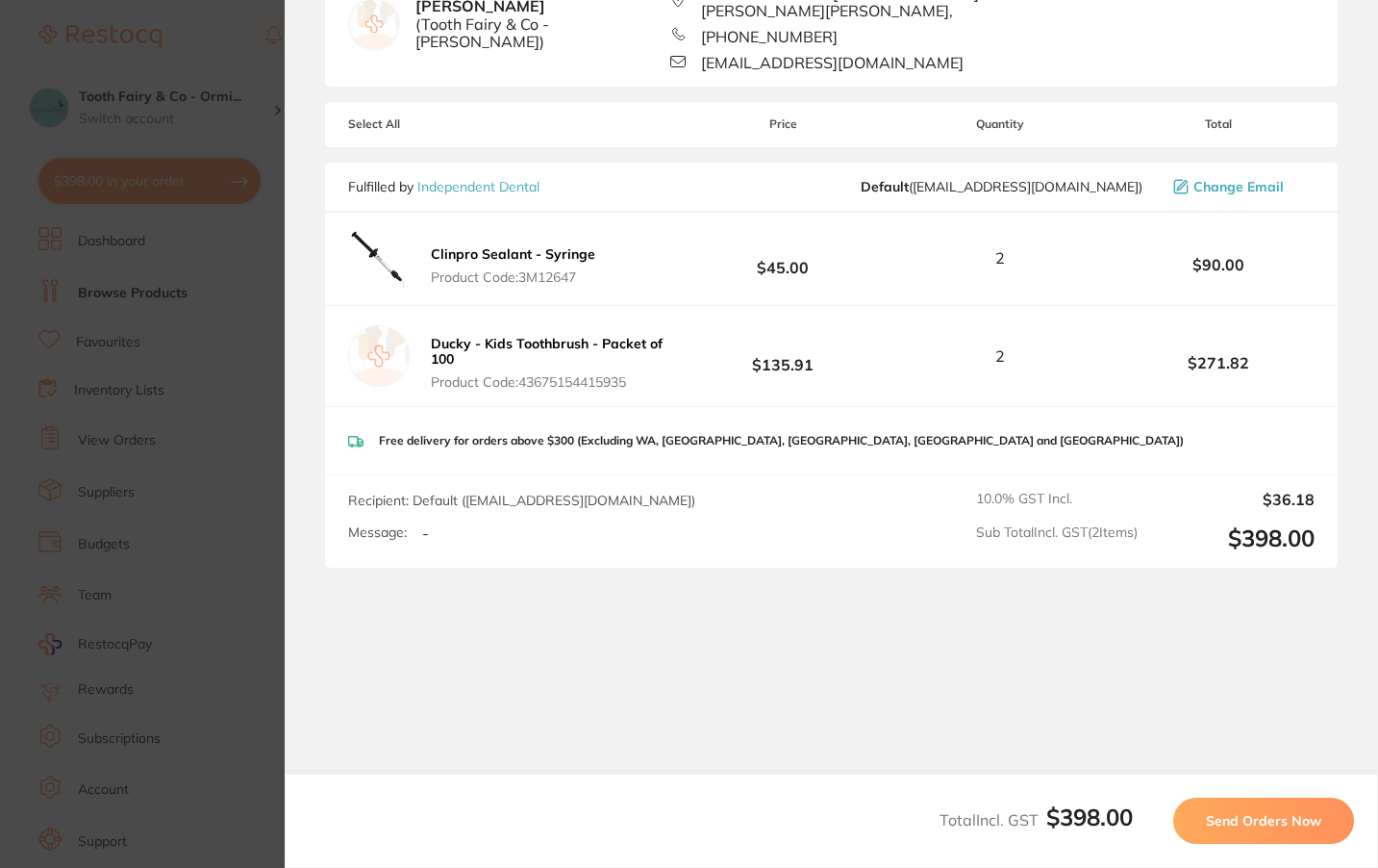
scroll to position [0, 0]
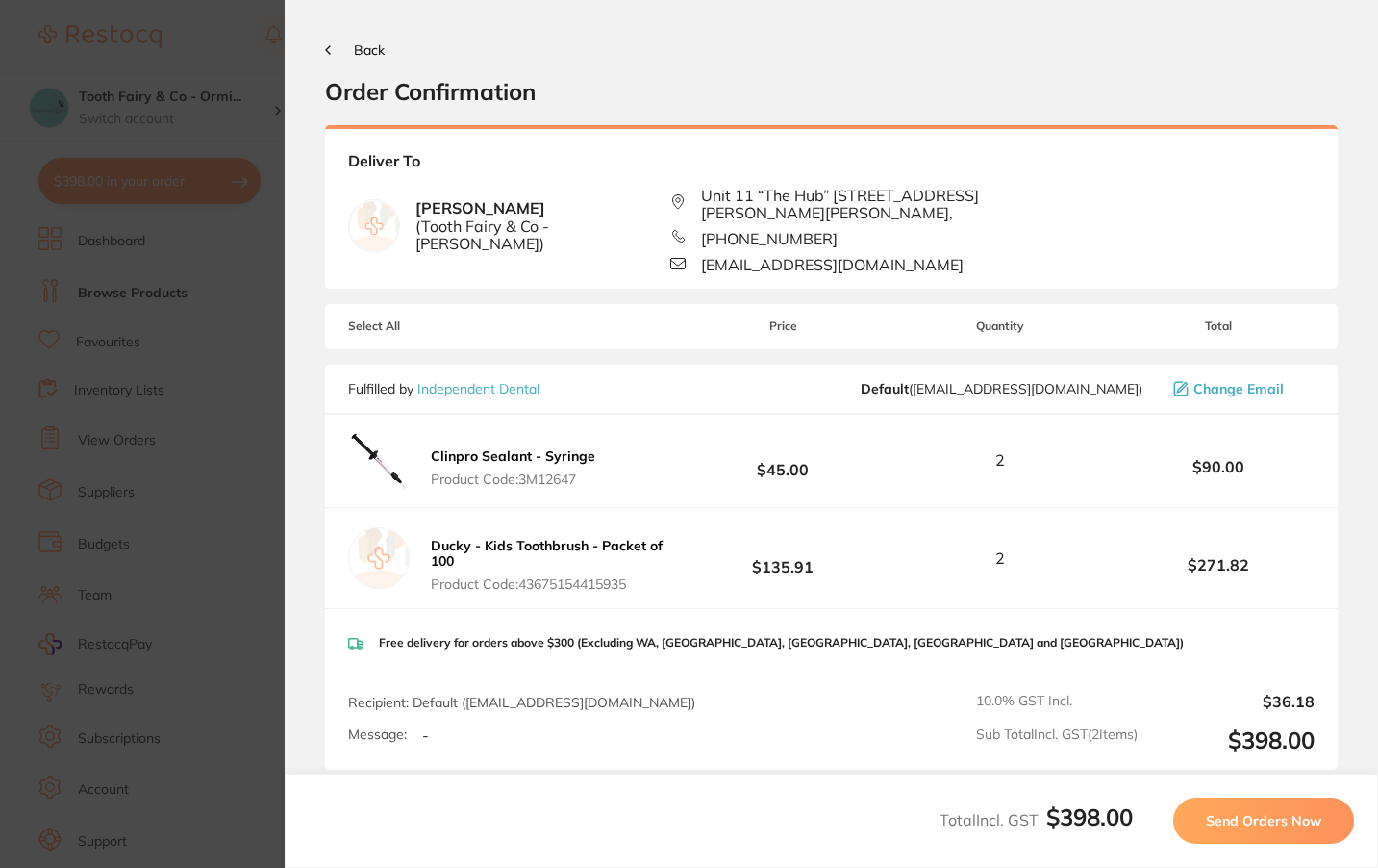
click at [1270, 822] on span "Send Orders Now" at bounding box center [1264, 821] width 115 height 17
